Goal: Task Accomplishment & Management: Manage account settings

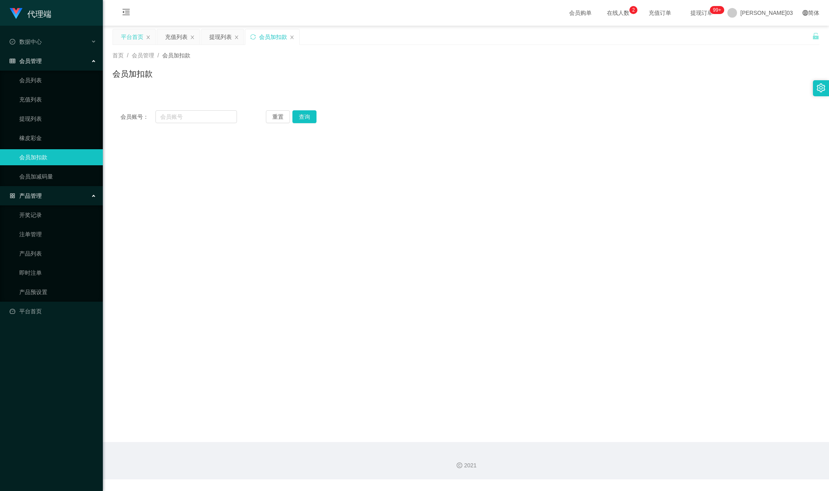
click at [129, 34] on font "平台首页" at bounding box center [132, 37] width 22 height 6
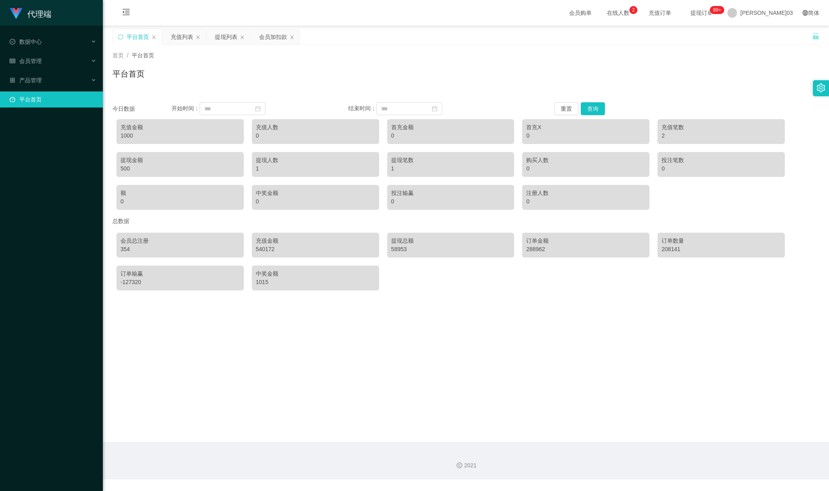
click at [566, 51] on div "首页 / 平台首页 /" at bounding box center [465, 55] width 707 height 8
click at [186, 42] on div "充值列表" at bounding box center [182, 36] width 22 height 15
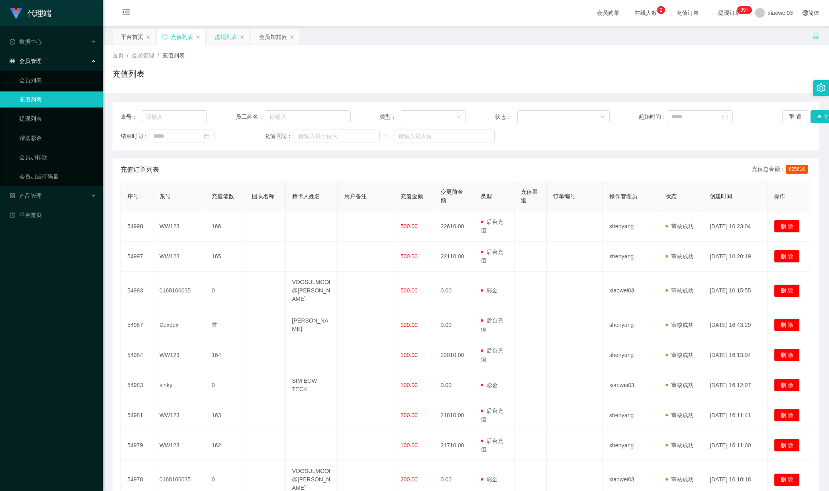
click at [226, 39] on div "提现列表" at bounding box center [226, 36] width 22 height 15
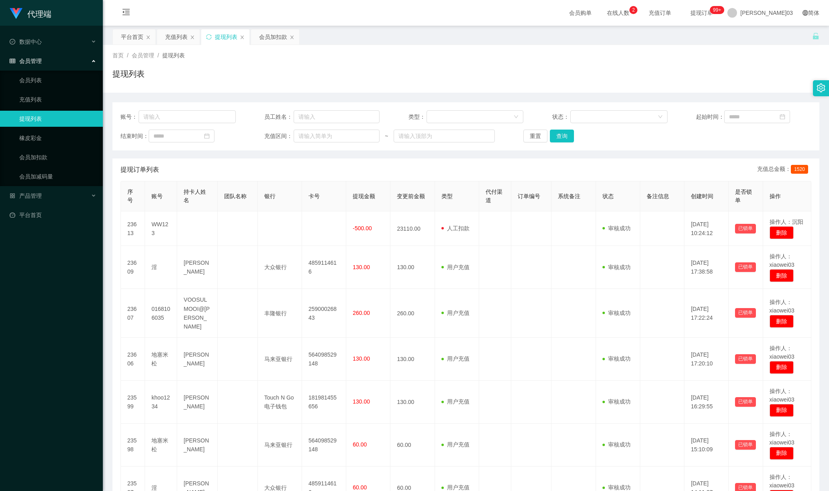
click at [625, 59] on div "首页 / 会员管理 / 提现列表 /" at bounding box center [465, 55] width 707 height 8
click at [266, 37] on font "会员加扣款" at bounding box center [273, 37] width 28 height 6
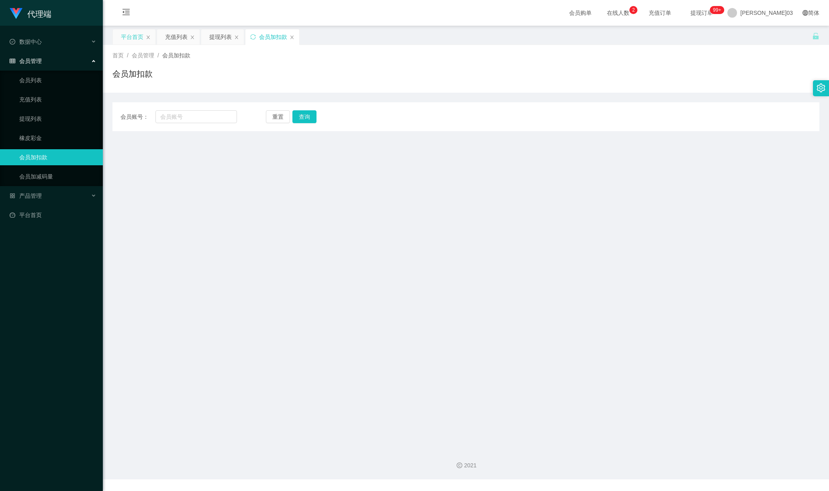
click at [137, 39] on font "平台首页" at bounding box center [132, 37] width 22 height 6
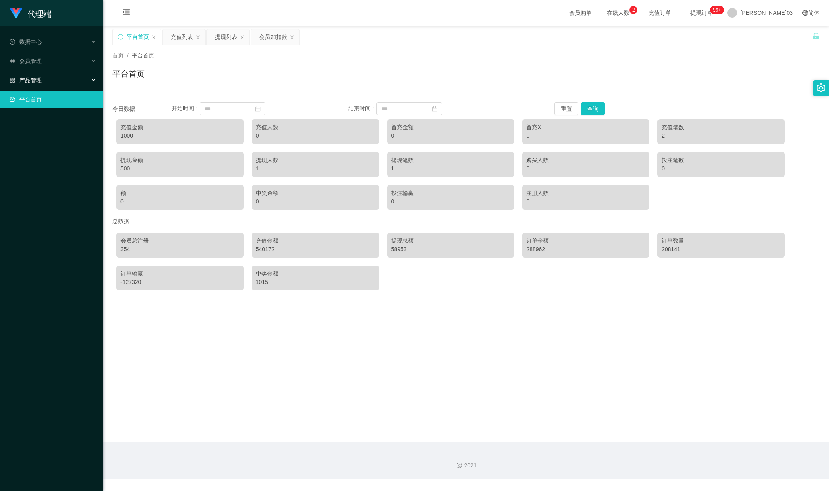
click at [47, 79] on div "产品管理" at bounding box center [51, 80] width 103 height 16
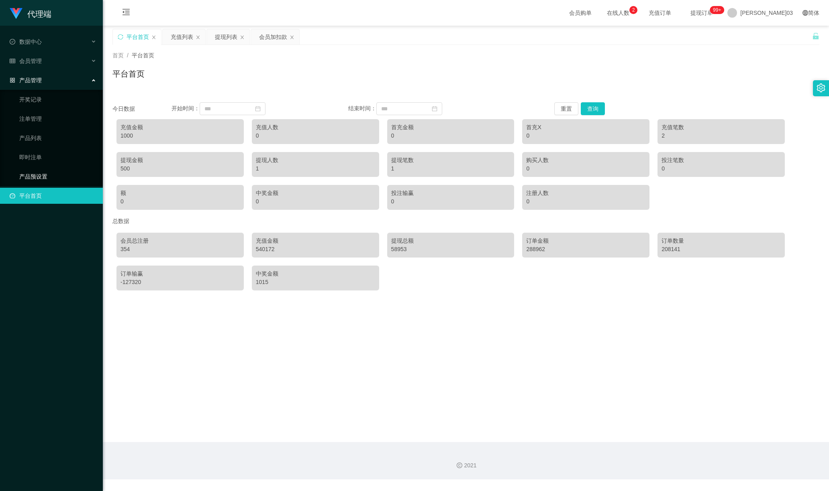
click at [38, 169] on link "产品预设置" at bounding box center [57, 177] width 77 height 16
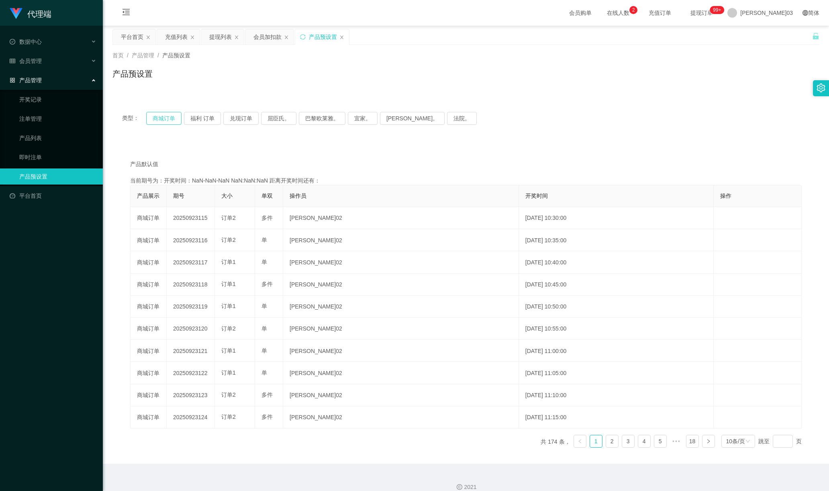
click at [159, 116] on button "商城订单" at bounding box center [163, 118] width 35 height 13
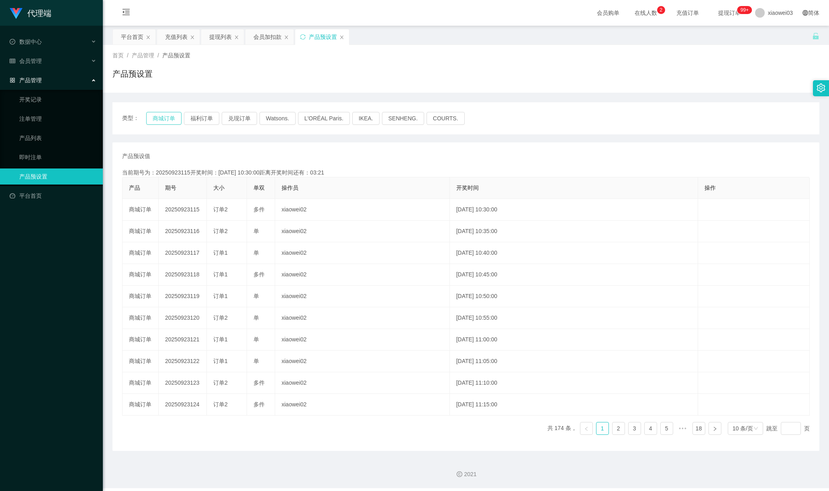
click at [157, 120] on button "商城订单" at bounding box center [163, 118] width 35 height 13
click at [39, 116] on link "注单管理" at bounding box center [57, 119] width 77 height 16
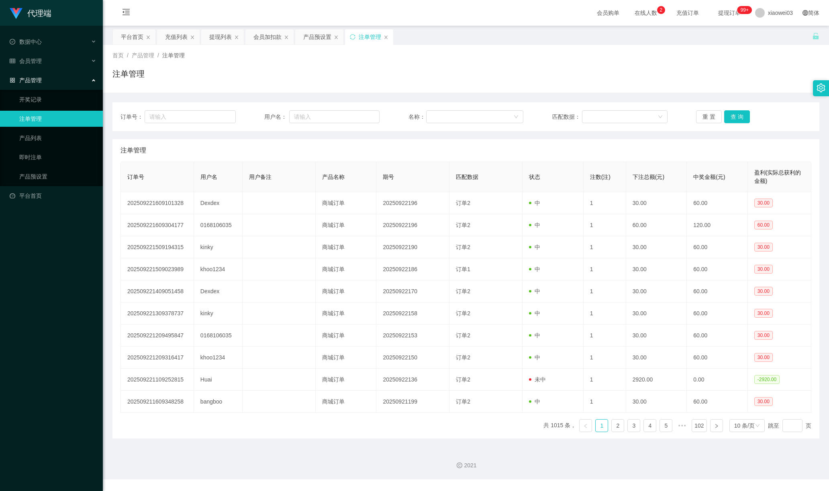
click at [45, 111] on link "注单管理" at bounding box center [57, 119] width 77 height 16
click at [43, 60] on div "会员管理" at bounding box center [51, 61] width 103 height 16
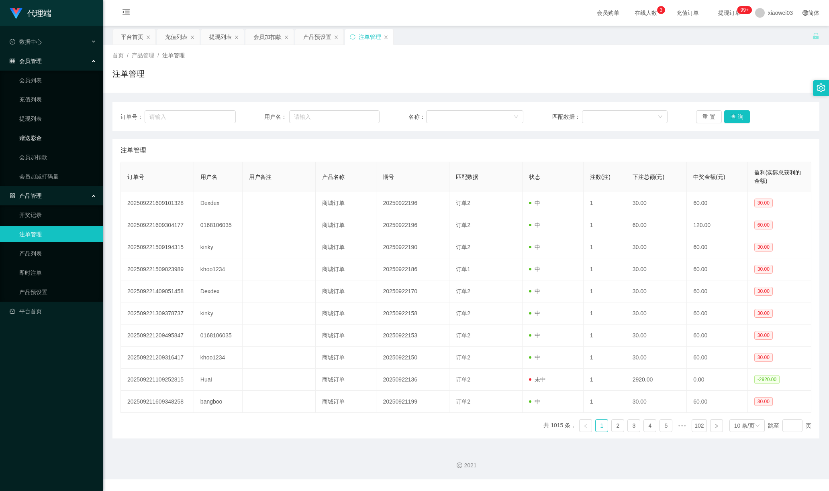
click at [43, 132] on link "赠送彩金" at bounding box center [57, 138] width 77 height 16
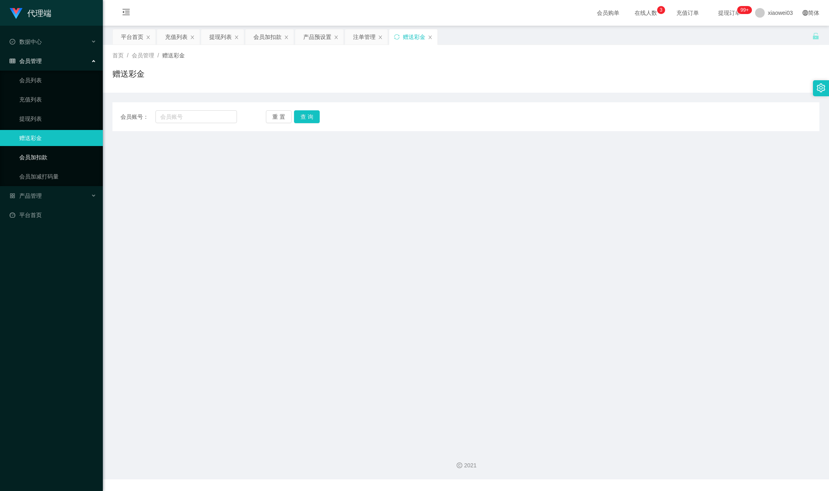
click at [40, 155] on link "会员加扣款" at bounding box center [57, 157] width 77 height 16
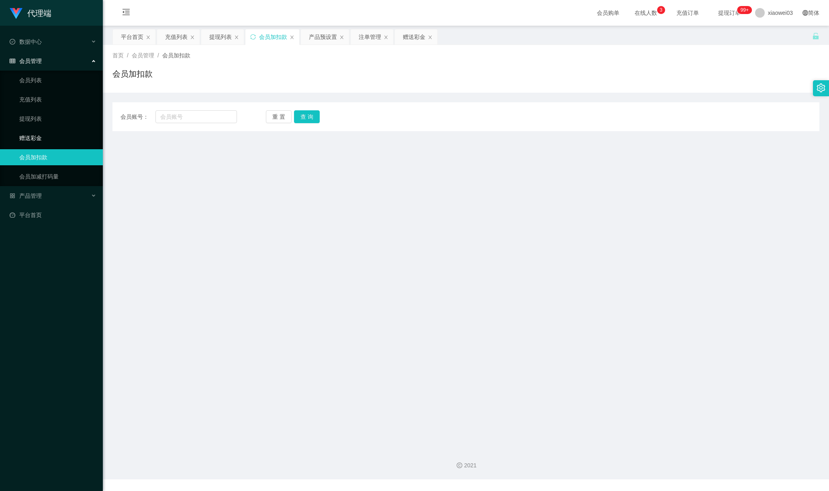
click at [41, 141] on link "赠送彩金" at bounding box center [57, 138] width 77 height 16
